Goal: Information Seeking & Learning: Learn about a topic

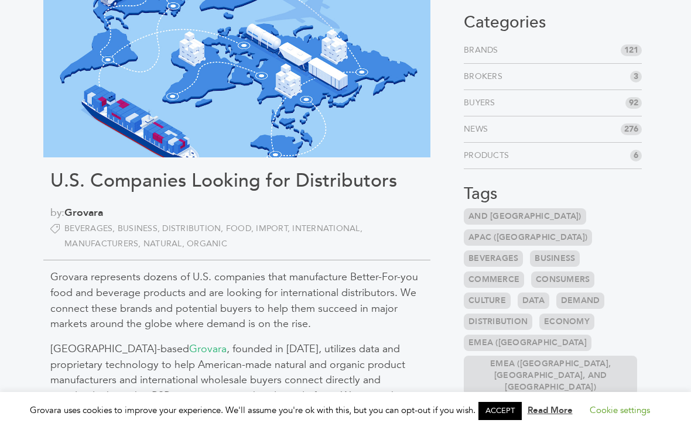
scroll to position [109, 0]
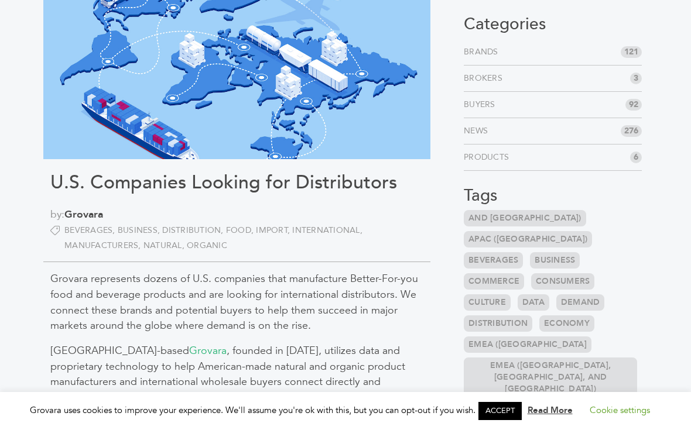
click at [637, 52] on span "121" at bounding box center [630, 52] width 21 height 12
click at [630, 53] on span "121" at bounding box center [630, 52] width 21 height 12
click at [633, 57] on li "Brands 121" at bounding box center [553, 52] width 178 height 26
click at [491, 56] on link "Brands" at bounding box center [483, 52] width 39 height 12
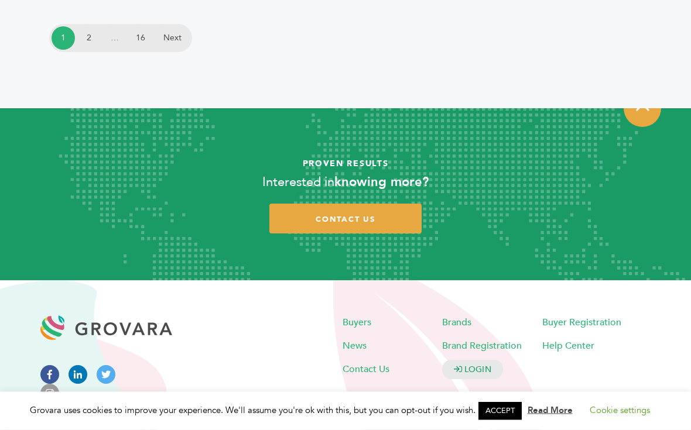
scroll to position [2499, 0]
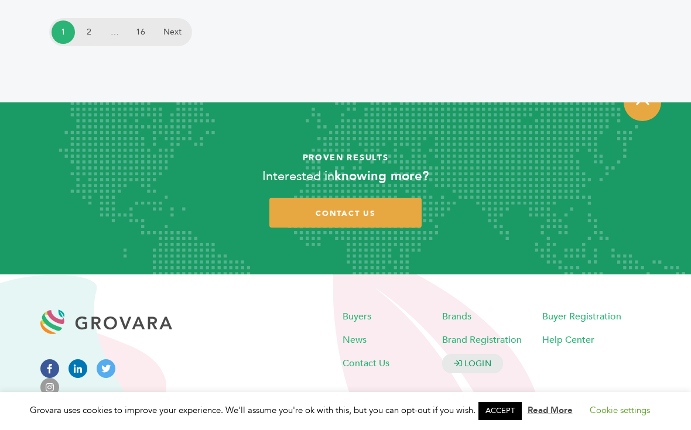
click at [183, 27] on link "Next" at bounding box center [172, 31] width 35 height 23
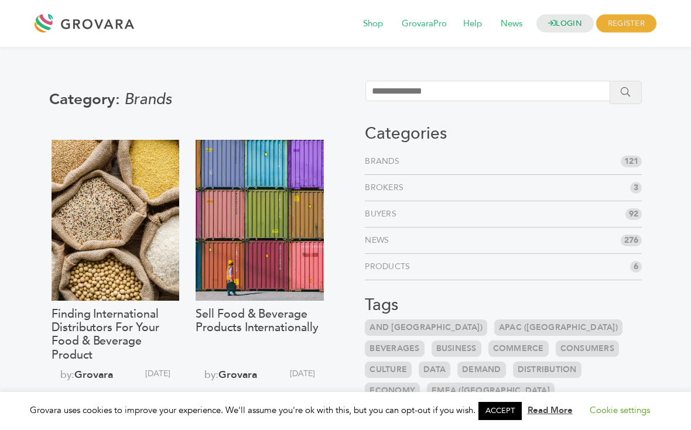
click at [394, 163] on link "Brands" at bounding box center [384, 162] width 39 height 12
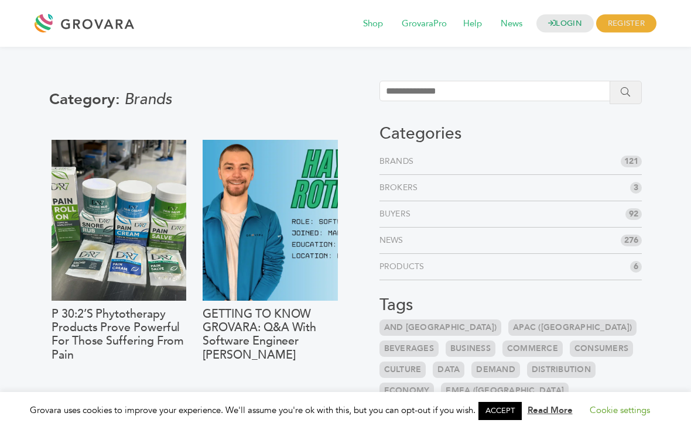
click at [390, 160] on link "Brands" at bounding box center [398, 162] width 39 height 12
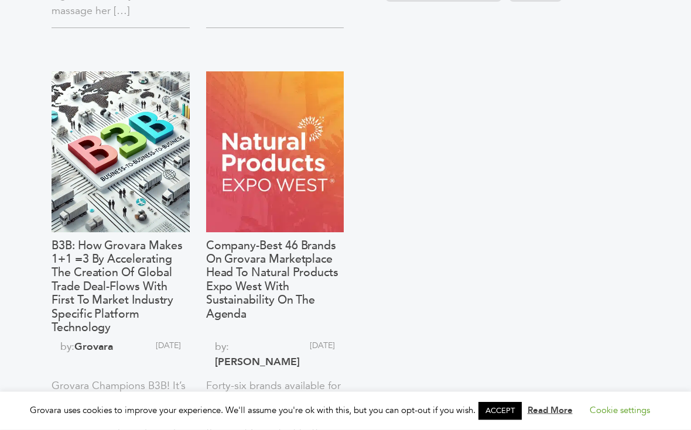
scroll to position [662, 0]
click at [292, 167] on div at bounding box center [275, 151] width 138 height 161
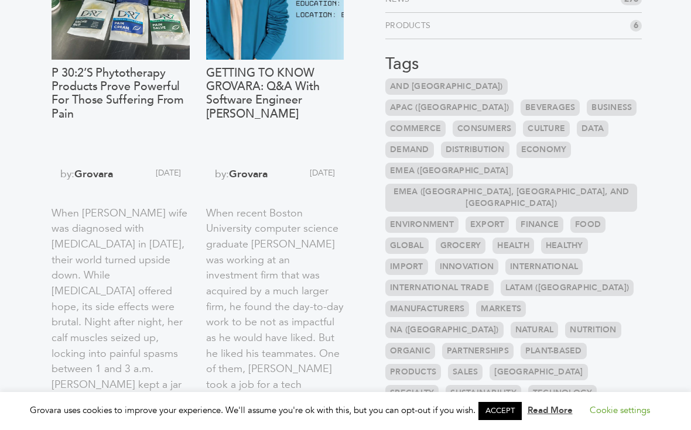
scroll to position [213, 0]
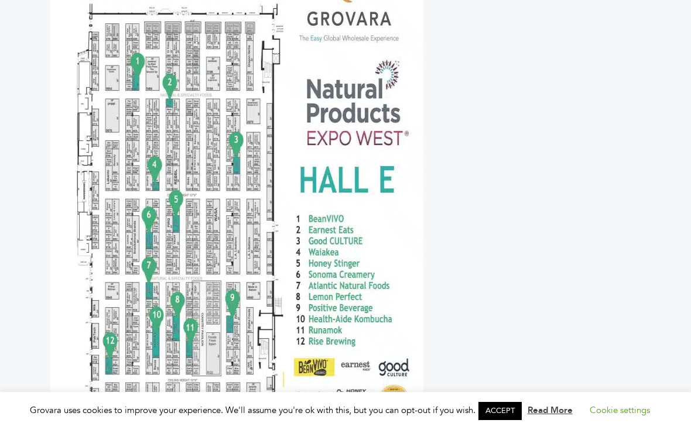
scroll to position [2209, 0]
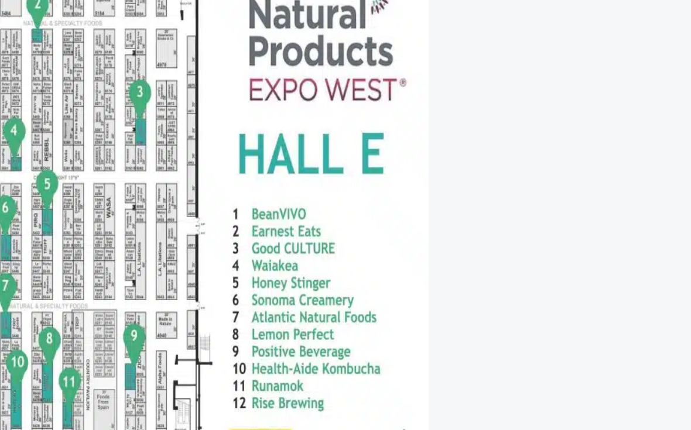
click at [200, 230] on img at bounding box center [236, 229] width 373 height 599
click at [196, 233] on img at bounding box center [236, 229] width 373 height 599
click at [195, 236] on img at bounding box center [236, 229] width 373 height 599
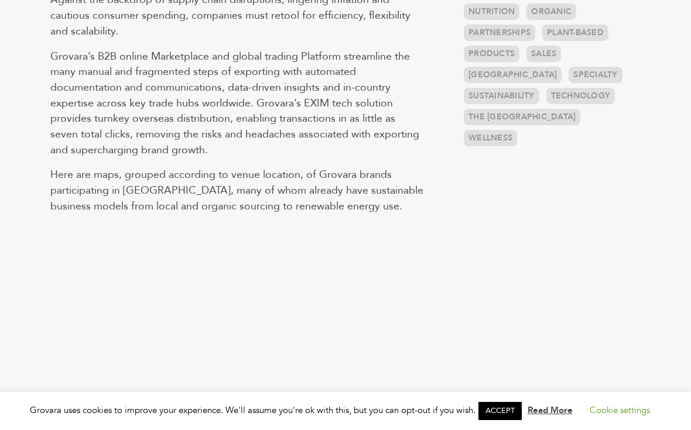
scroll to position [658, 0]
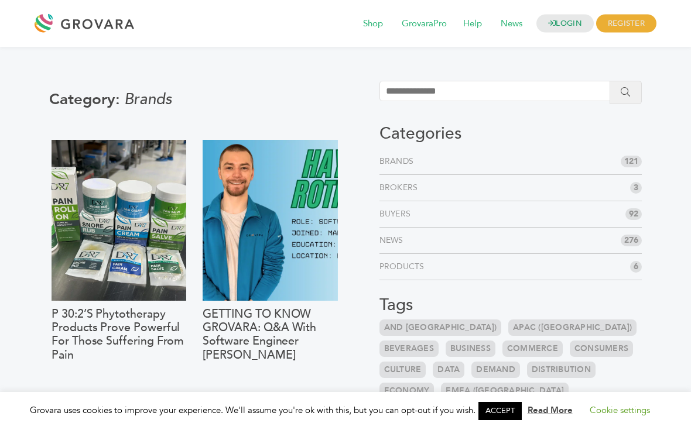
scroll to position [2521, 0]
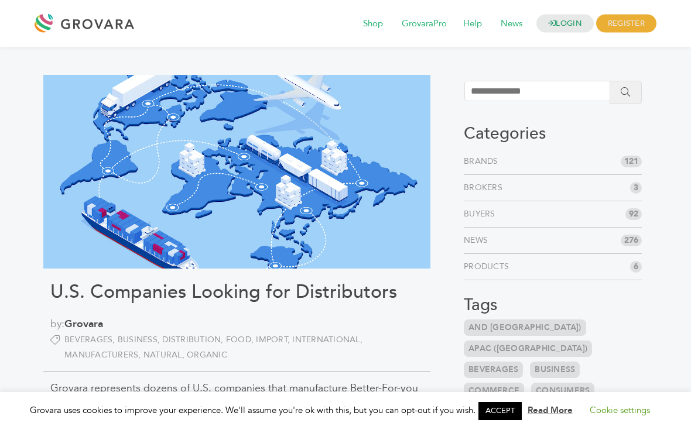
scroll to position [109, 0]
